Goal: Check status

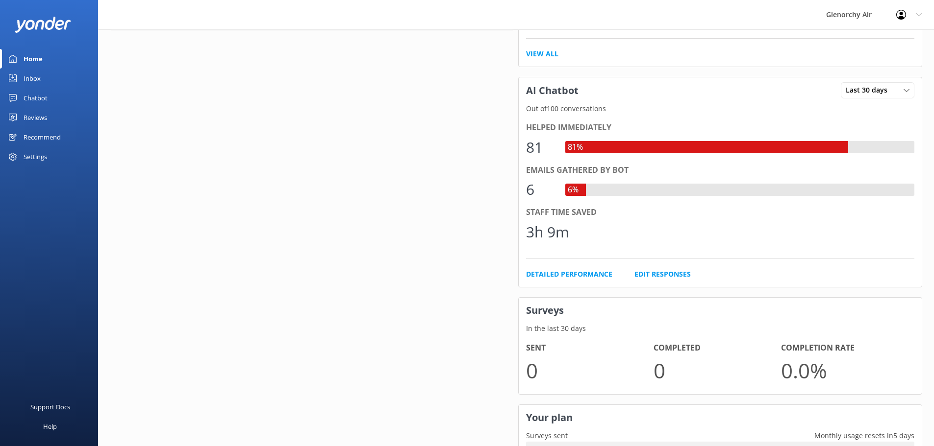
scroll to position [235, 0]
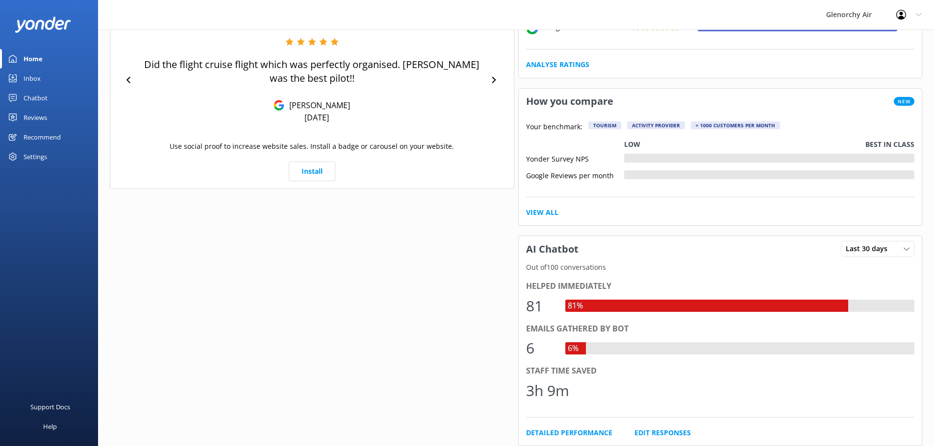
click at [39, 106] on div "Chatbot" at bounding box center [36, 98] width 24 height 20
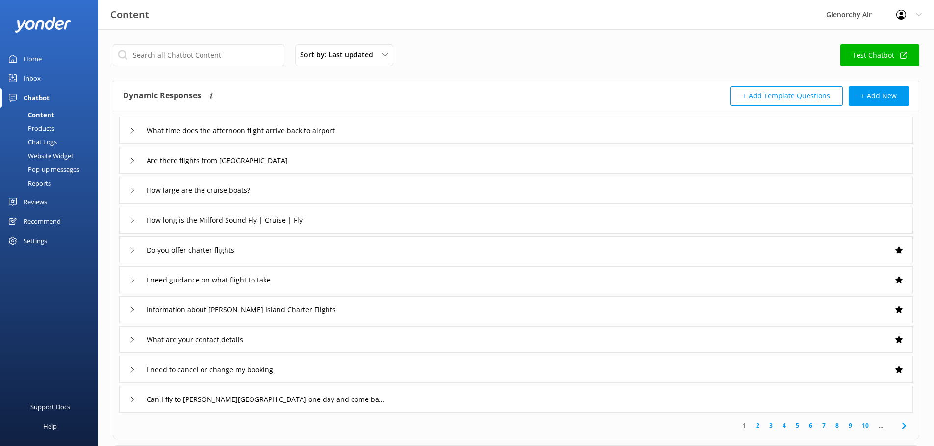
click at [35, 186] on div "Reports" at bounding box center [28, 183] width 45 height 14
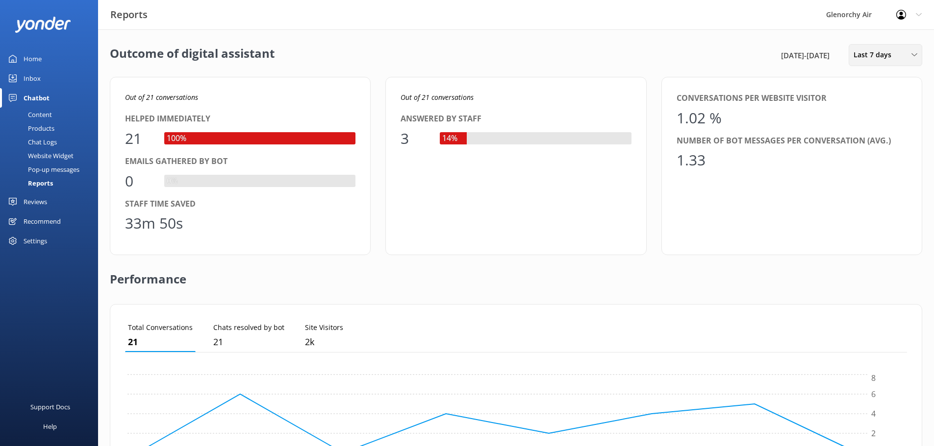
click at [881, 57] on span "Last 7 days" at bounding box center [875, 55] width 44 height 11
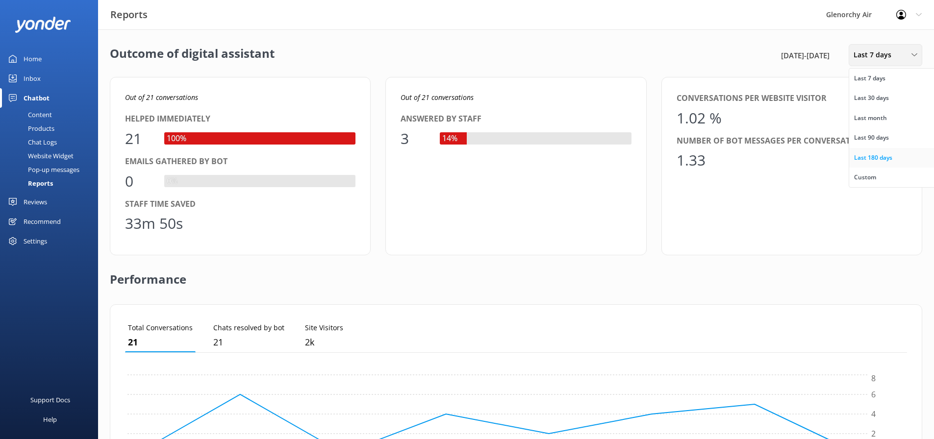
click at [881, 156] on div "Last 180 days" at bounding box center [873, 158] width 38 height 10
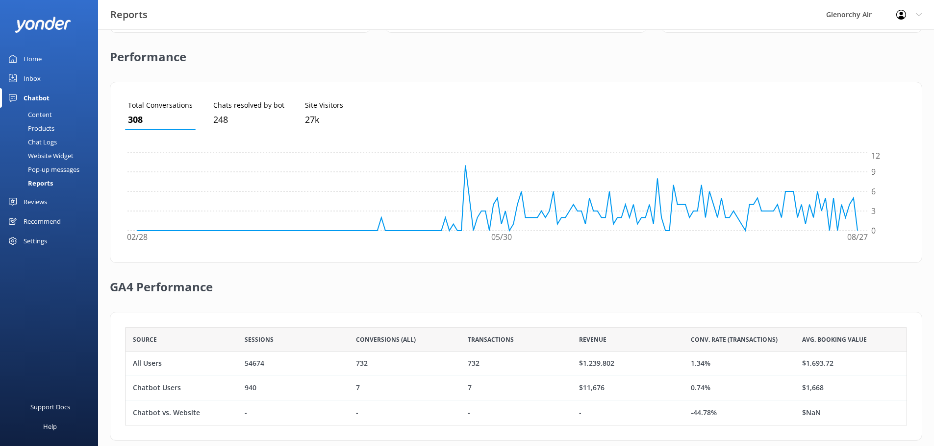
scroll to position [237, 0]
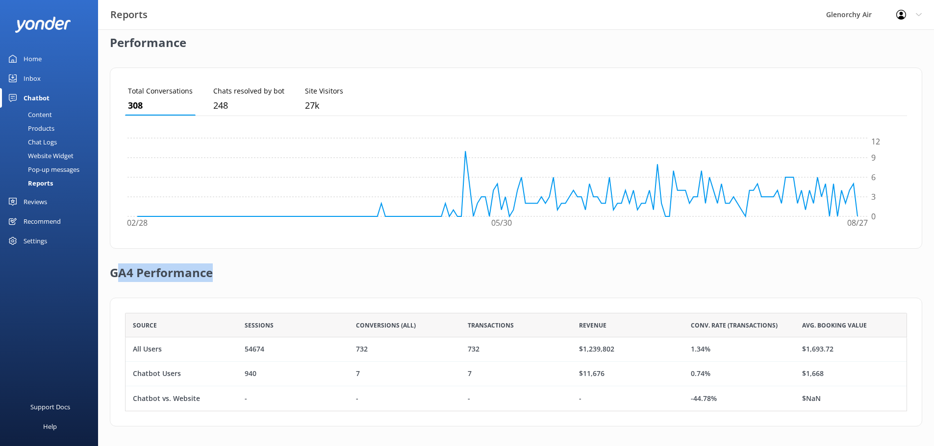
drag, startPoint x: 117, startPoint y: 275, endPoint x: 215, endPoint y: 272, distance: 98.1
click at [215, 272] on div "GA4 Performance" at bounding box center [516, 273] width 812 height 49
click at [297, 278] on div "GA4 Performance" at bounding box center [516, 273] width 812 height 49
